Goal: Task Accomplishment & Management: Use online tool/utility

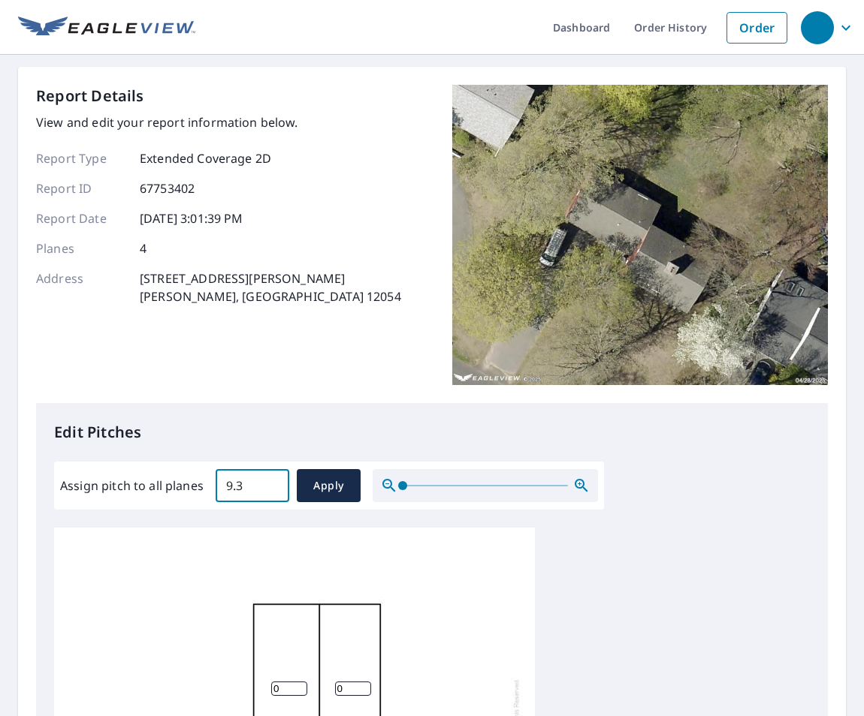
click at [270, 483] on input "9.3" at bounding box center [253, 486] width 74 height 42
click at [268, 490] on input "9.2" at bounding box center [253, 486] width 74 height 42
click at [268, 490] on input "9.1" at bounding box center [253, 486] width 74 height 42
click at [268, 490] on input "9" at bounding box center [253, 486] width 74 height 42
click at [268, 490] on input "8.9" at bounding box center [253, 486] width 74 height 42
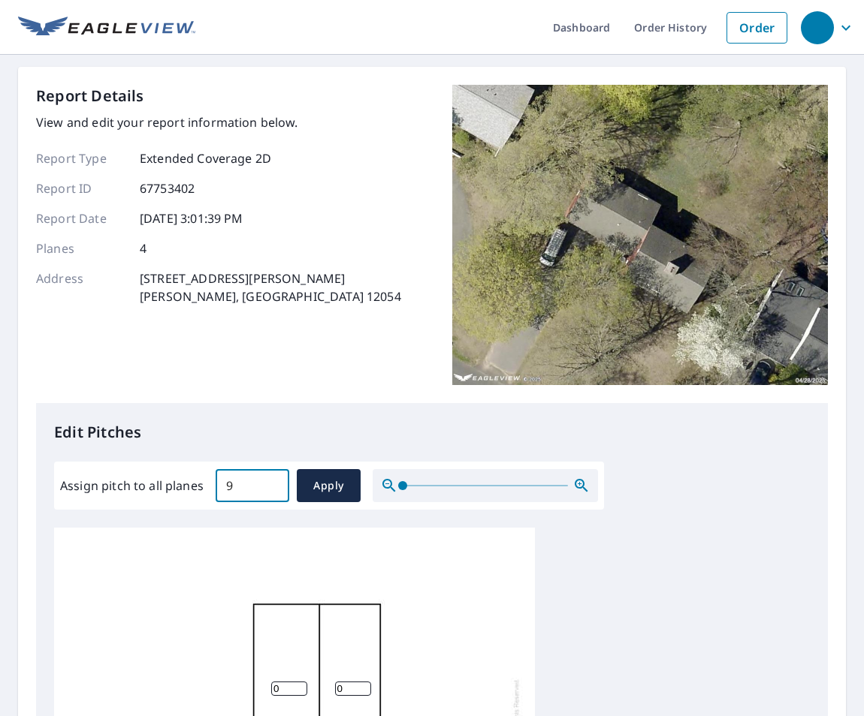
type input "9"
click at [273, 480] on input "9" at bounding box center [253, 486] width 74 height 42
click at [328, 487] on span "Apply" at bounding box center [329, 486] width 40 height 19
type input "9"
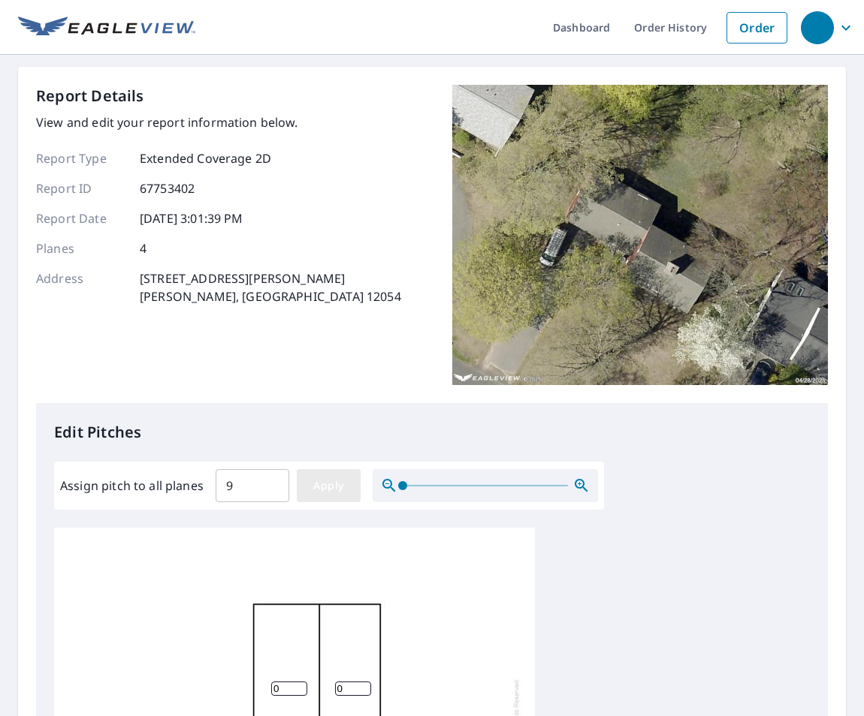
type input "9"
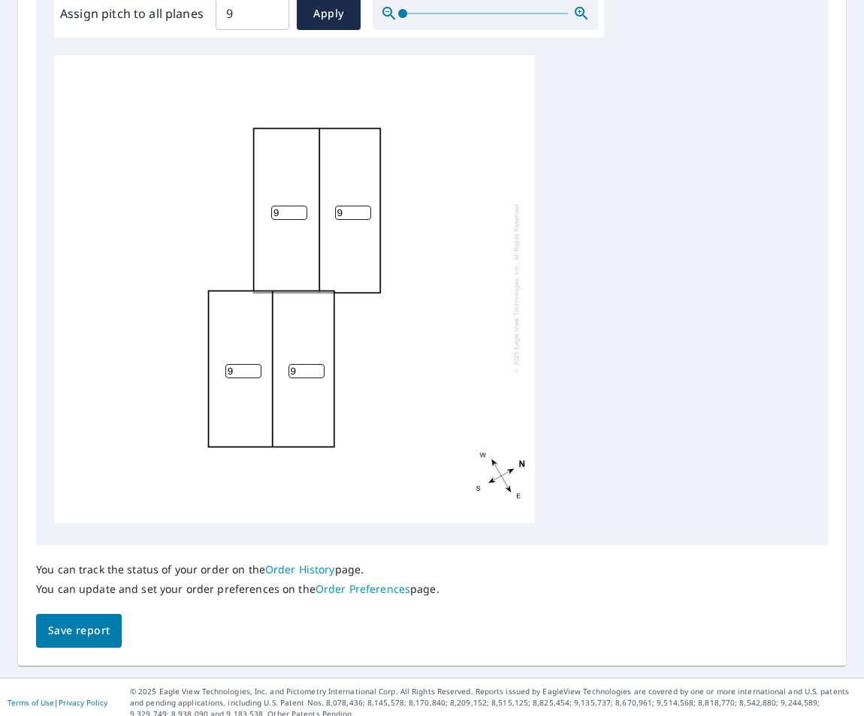
scroll to position [484, 0]
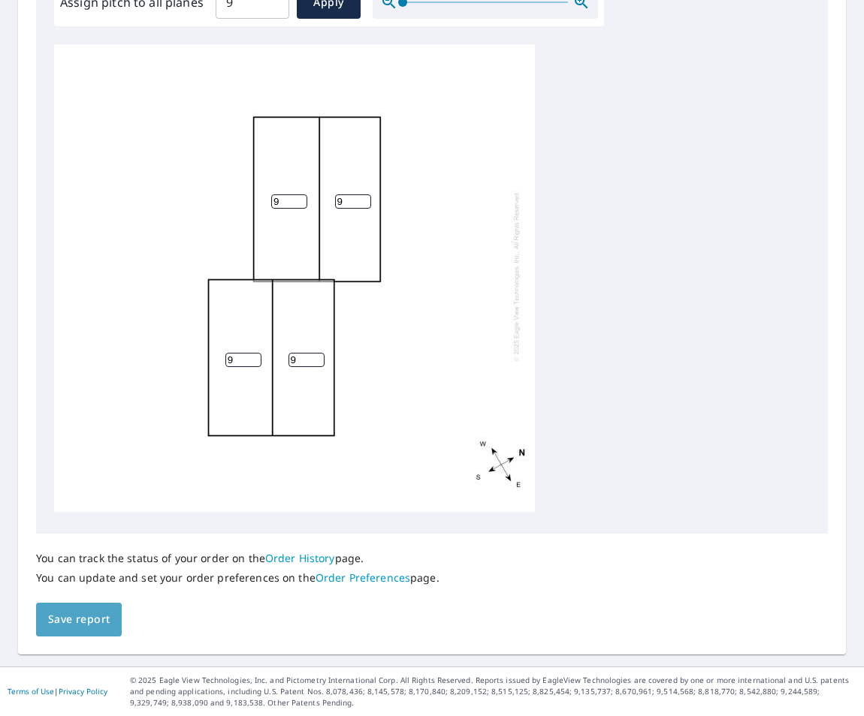
click at [77, 619] on span "Save report" at bounding box center [79, 619] width 62 height 19
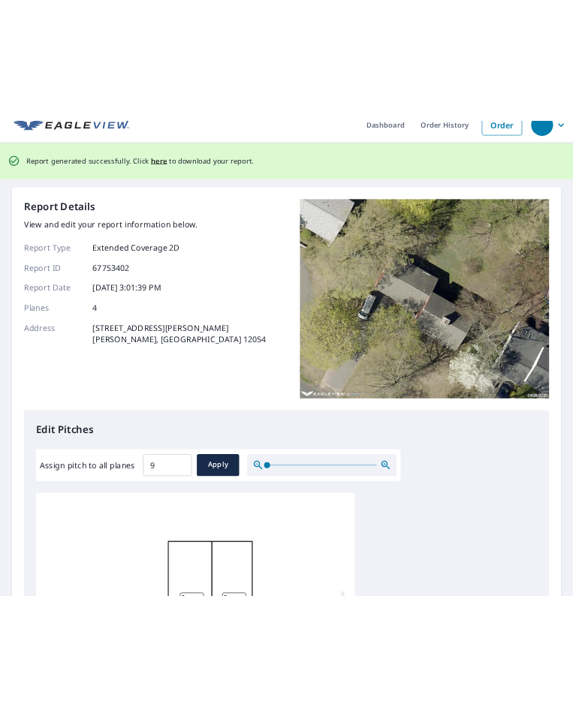
scroll to position [0, 0]
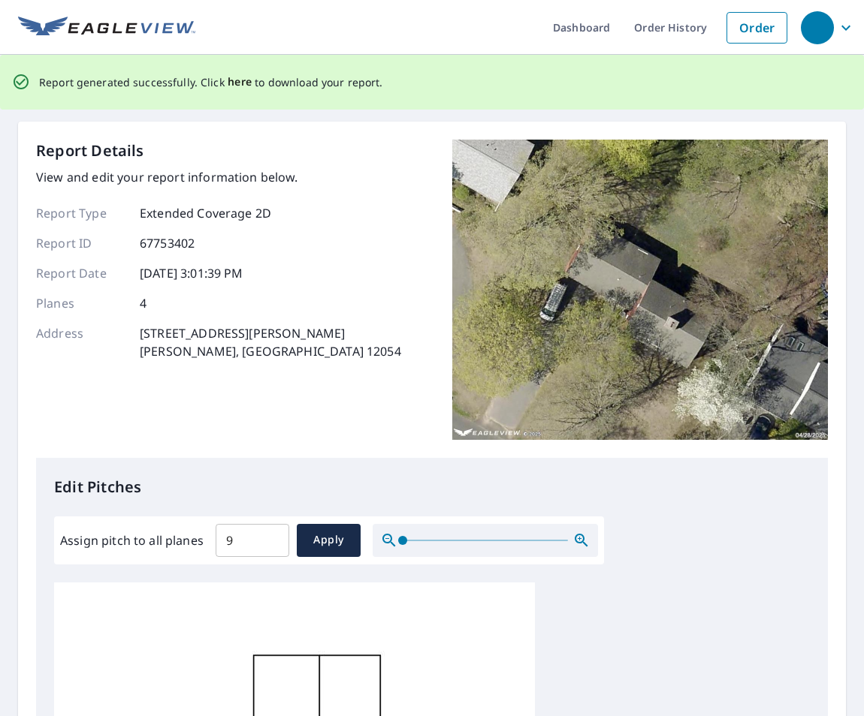
click at [238, 81] on span "here" at bounding box center [240, 82] width 25 height 19
